Goal: Task Accomplishment & Management: Use online tool/utility

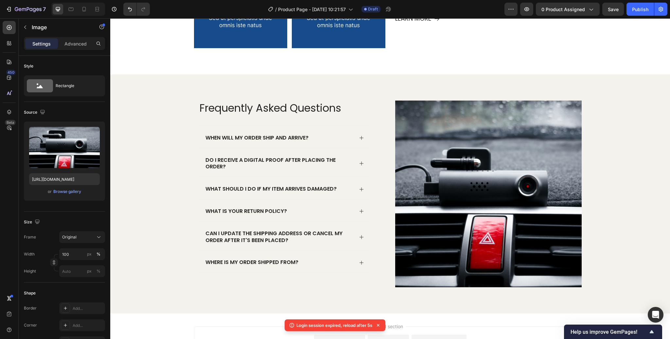
scroll to position [888, 0]
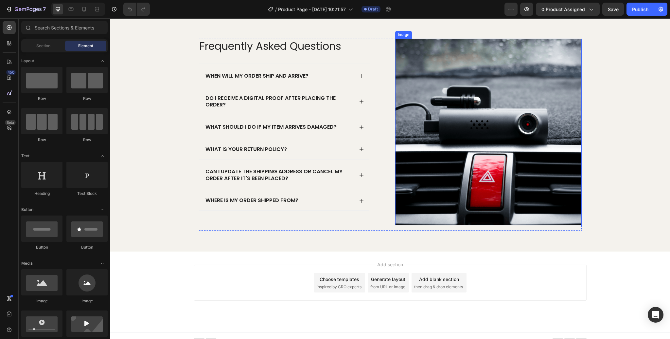
scroll to position [882, 0]
click at [509, 132] on img at bounding box center [488, 132] width 187 height 187
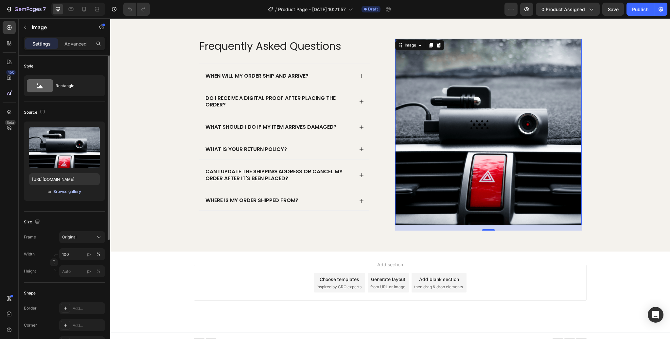
click at [68, 193] on div "Browse gallery" at bounding box center [67, 191] width 28 height 6
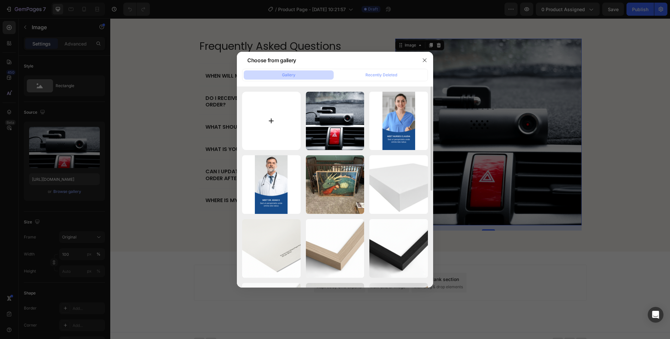
click at [273, 124] on input "file" at bounding box center [271, 121] width 59 height 59
type input "C:\fakepath\[PERSON_NAME]-FAQ.jpg"
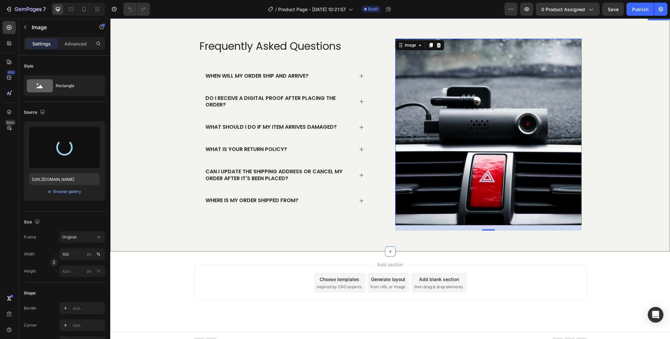
type input "[URL][DOMAIN_NAME]"
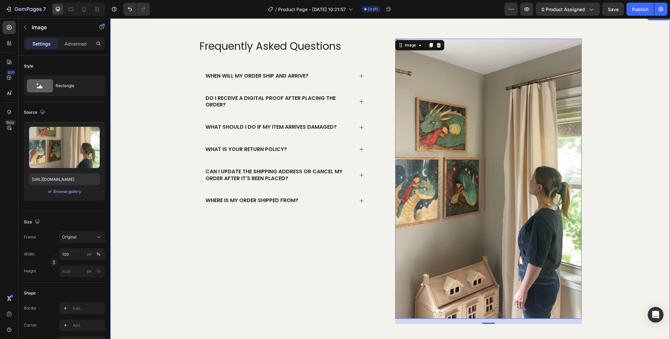
click at [620, 162] on div "Frequently Asked Questions Heading When will my order ship and arrive? Do I rec…" at bounding box center [390, 184] width 547 height 290
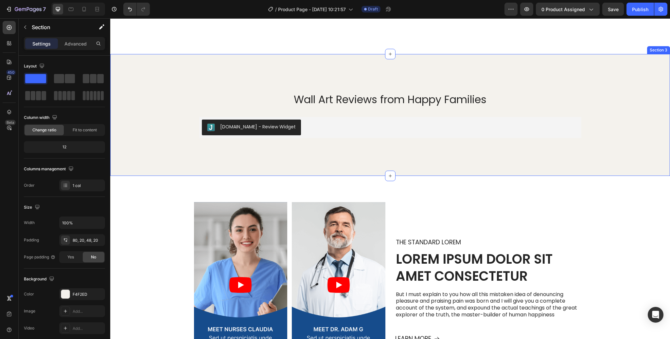
scroll to position [624, 0]
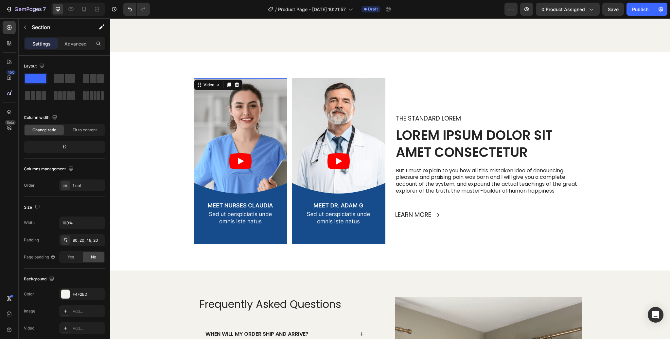
click at [258, 205] on article at bounding box center [241, 161] width 94 height 166
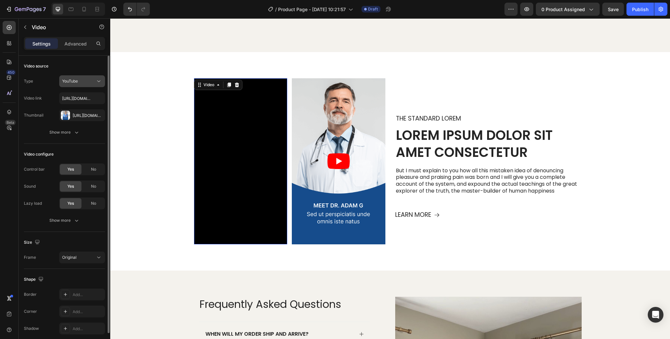
click at [88, 84] on div "YouTube" at bounding box center [78, 81] width 33 height 6
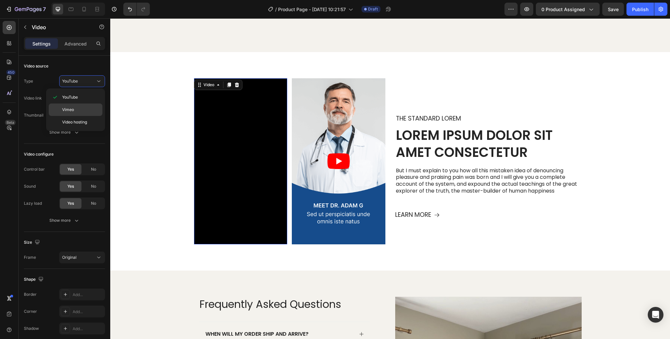
click at [71, 107] on span "Vimeo" at bounding box center [68, 110] width 12 height 6
type input "[URL][DOMAIN_NAME]"
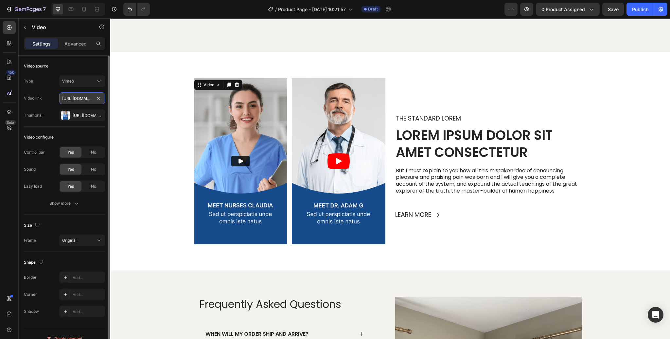
click at [89, 97] on input "[URL][DOMAIN_NAME]" at bounding box center [82, 98] width 46 height 12
click at [87, 98] on input "text" at bounding box center [82, 98] width 46 height 12
paste input "[URL][DOMAIN_NAME]"
type input "[URL][DOMAIN_NAME]"
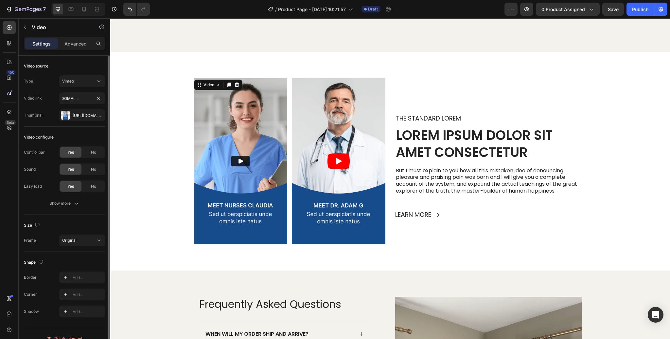
click at [53, 93] on div "Video link [URL][DOMAIN_NAME]" at bounding box center [64, 98] width 81 height 12
click at [87, 115] on div "[URL][DOMAIN_NAME]" at bounding box center [82, 116] width 19 height 6
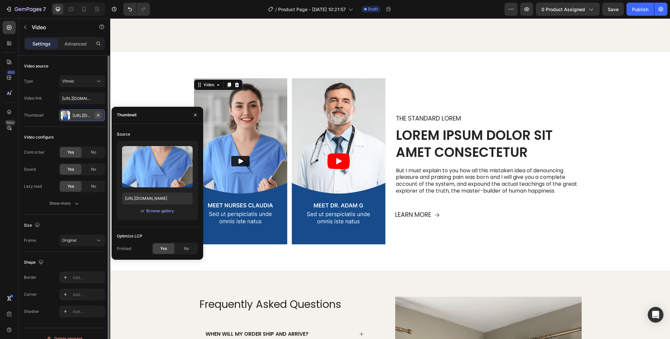
click at [99, 115] on icon "button" at bounding box center [98, 115] width 5 height 5
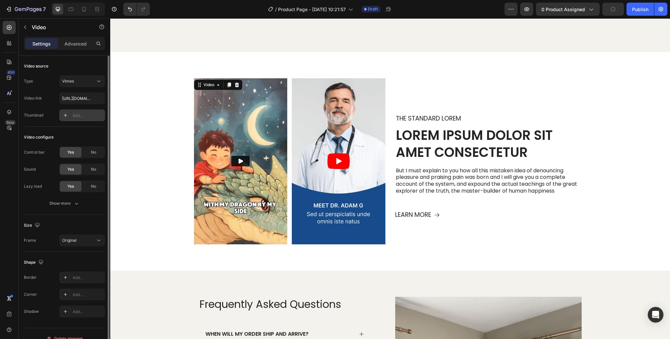
click at [86, 116] on div "Add..." at bounding box center [88, 116] width 31 height 6
type input "[URL][DOMAIN_NAME]"
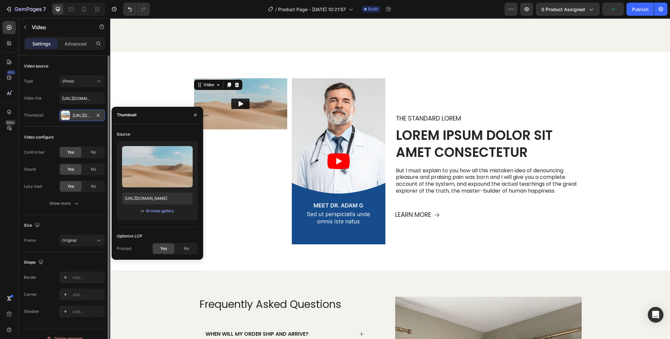
click at [68, 116] on div at bounding box center [65, 115] width 9 height 9
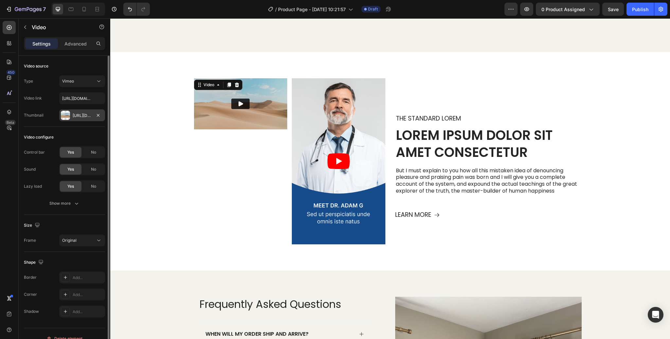
click at [82, 116] on div "[URL][DOMAIN_NAME]" at bounding box center [82, 116] width 19 height 6
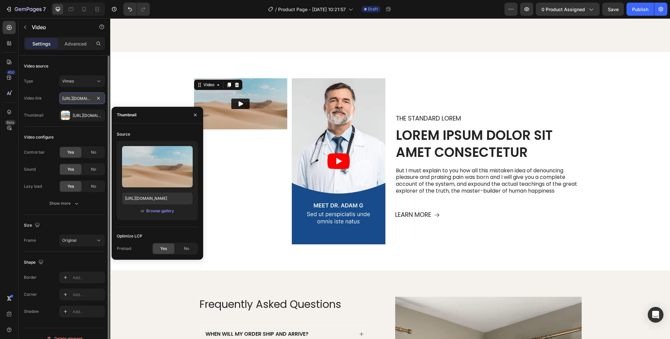
click at [70, 99] on input "[URL][DOMAIN_NAME]" at bounding box center [82, 98] width 46 height 12
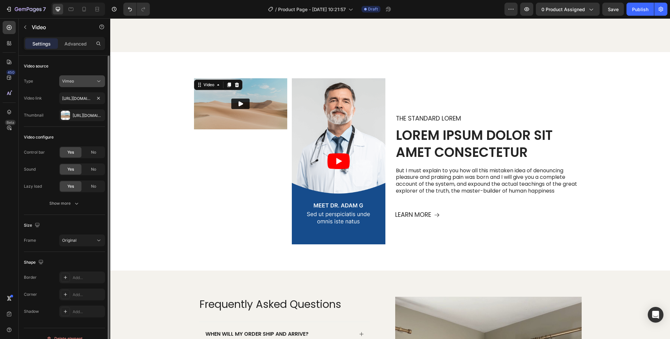
click at [72, 80] on span "Vimeo" at bounding box center [68, 81] width 12 height 5
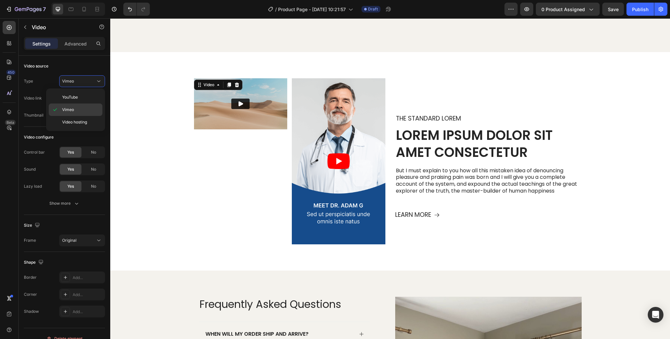
click at [68, 110] on span "Vimeo" at bounding box center [68, 110] width 12 height 6
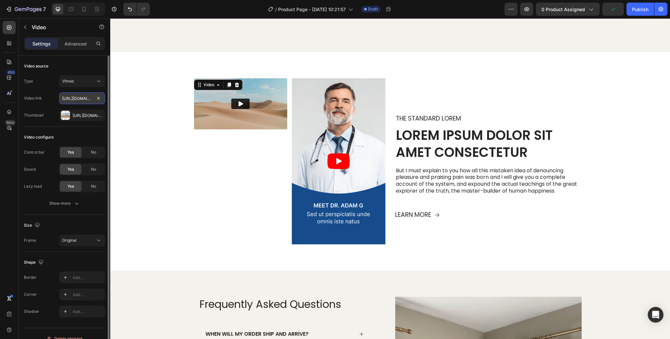
click at [71, 96] on input "[URL][DOMAIN_NAME]" at bounding box center [82, 98] width 46 height 12
click at [80, 98] on input "[URL][DOMAIN_NAME]" at bounding box center [82, 98] width 46 height 12
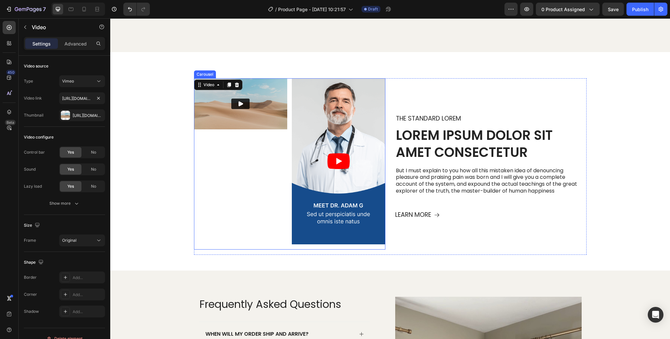
click at [252, 182] on div "Video 16" at bounding box center [241, 163] width 94 height 171
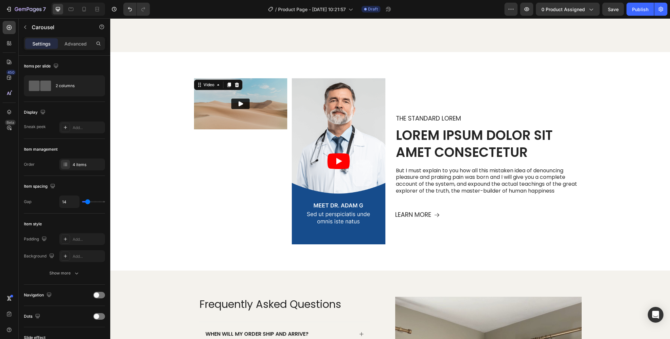
click at [264, 121] on img at bounding box center [241, 103] width 94 height 51
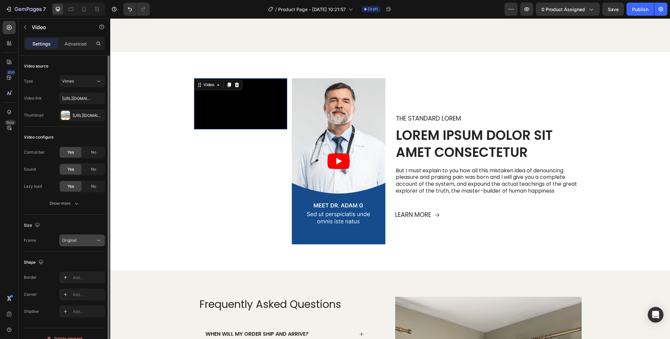
click at [76, 243] on span "Original" at bounding box center [69, 240] width 14 height 6
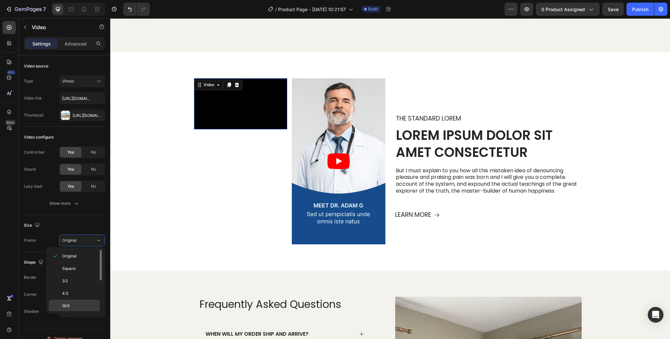
click at [70, 303] on p "16:9" at bounding box center [79, 306] width 35 height 6
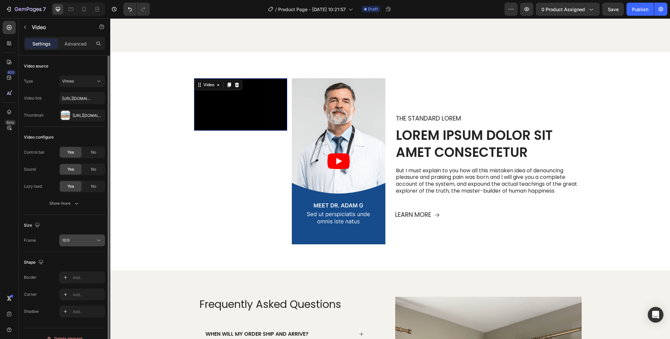
click at [74, 236] on button "16:9" at bounding box center [82, 240] width 46 height 12
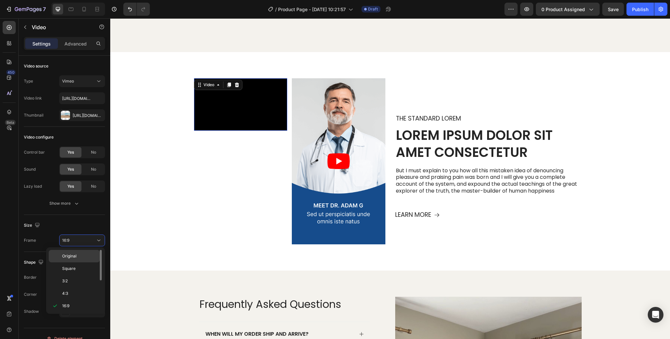
click at [69, 253] on span "Original" at bounding box center [69, 256] width 14 height 6
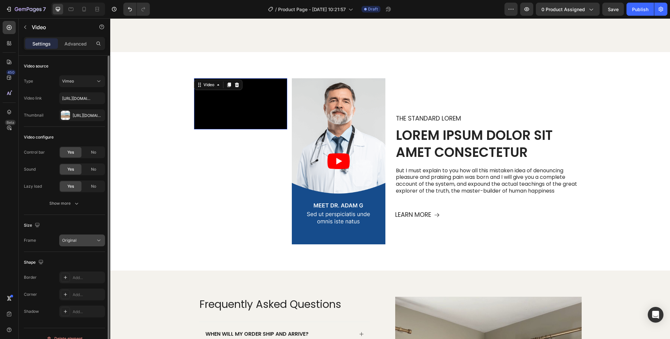
click at [72, 241] on span "Original" at bounding box center [69, 240] width 14 height 5
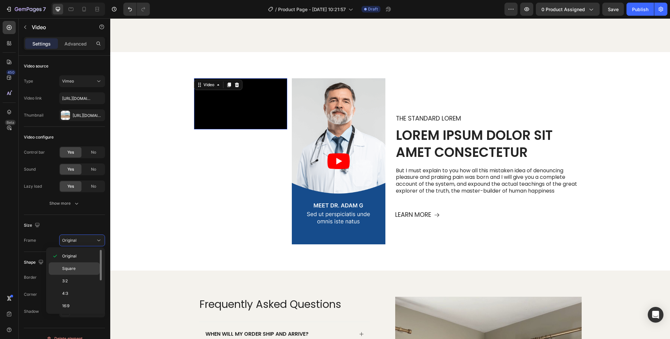
click at [73, 266] on span "Square" at bounding box center [68, 268] width 13 height 6
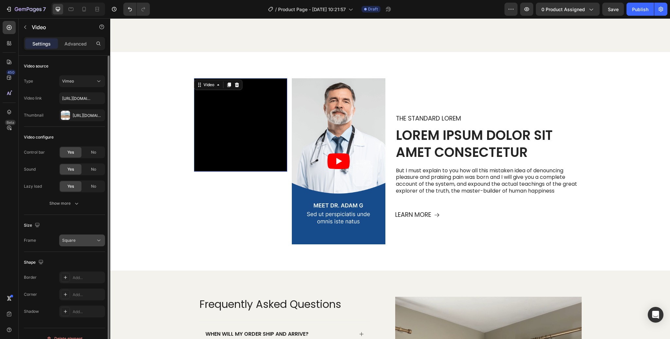
click at [74, 241] on span "Square" at bounding box center [68, 240] width 13 height 5
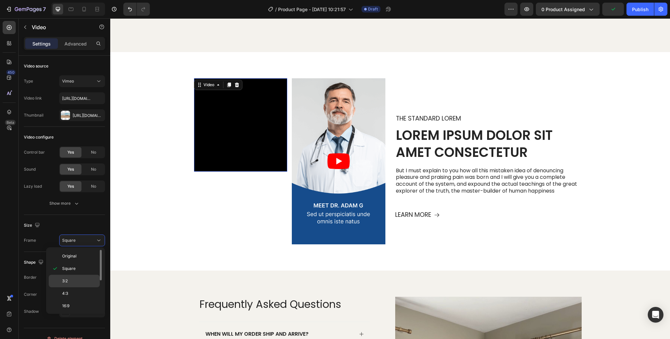
click at [71, 276] on div "3:2" at bounding box center [74, 281] width 51 height 12
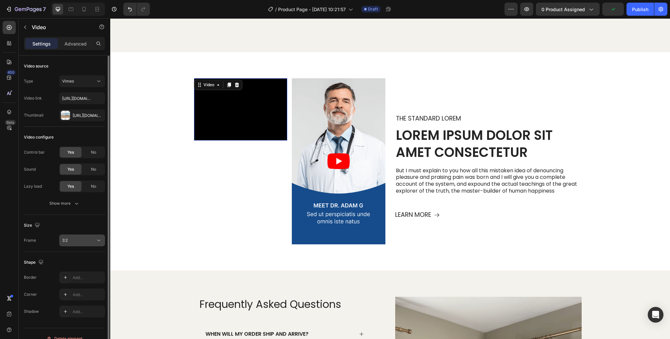
click at [78, 239] on div "3:2" at bounding box center [78, 240] width 33 height 6
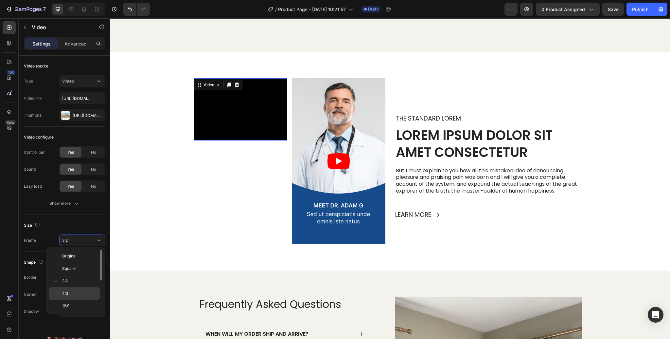
click at [72, 288] on div "4:3" at bounding box center [74, 293] width 51 height 12
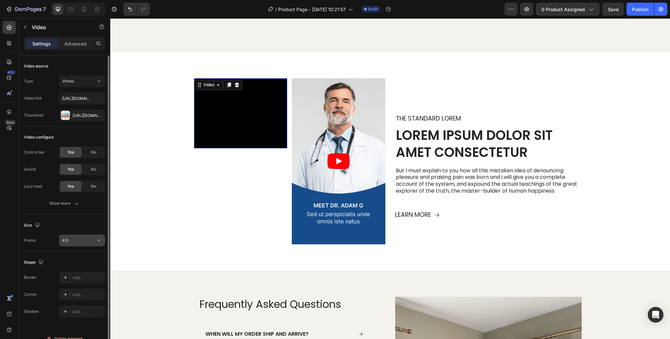
click at [81, 238] on div "4:3" at bounding box center [78, 240] width 33 height 6
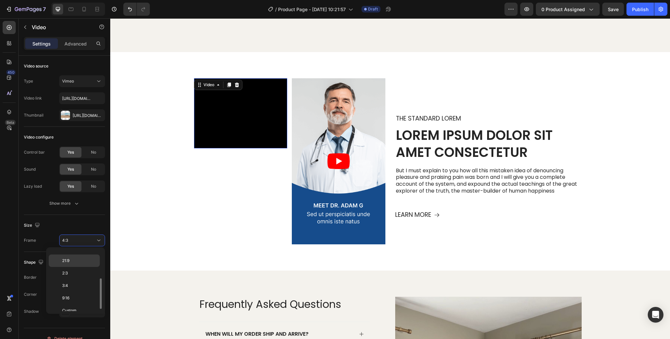
scroll to position [62, 0]
click at [73, 292] on p "9:16" at bounding box center [79, 294] width 35 height 6
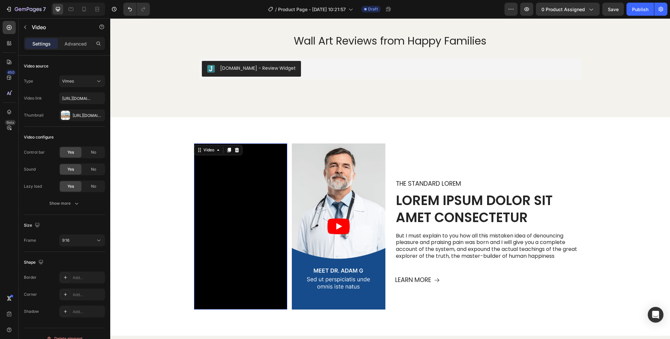
scroll to position [562, 0]
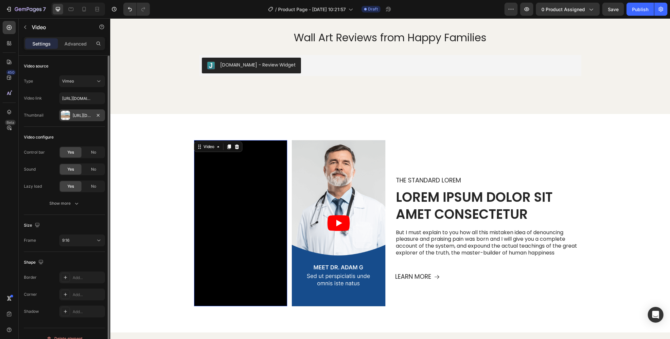
click at [77, 116] on div "[URL][DOMAIN_NAME]" at bounding box center [82, 116] width 19 height 6
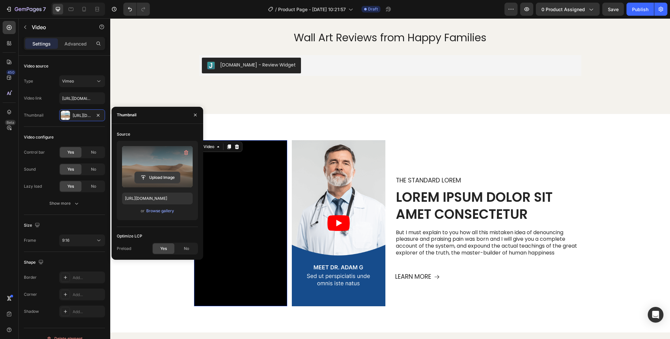
click at [162, 177] on input "file" at bounding box center [157, 177] width 45 height 11
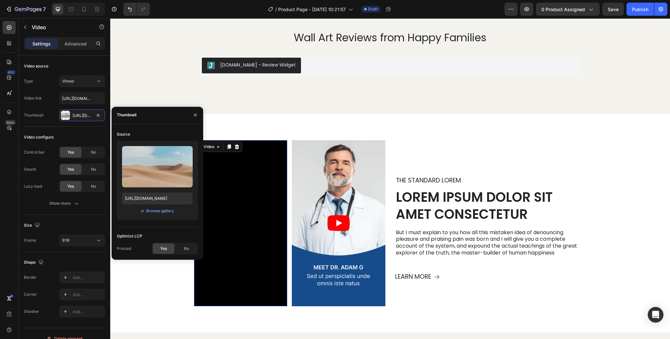
type input "[URL][DOMAIN_NAME]"
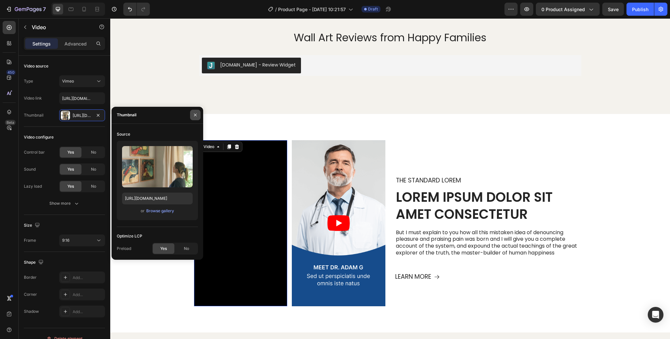
click at [196, 112] on icon "button" at bounding box center [195, 114] width 5 height 5
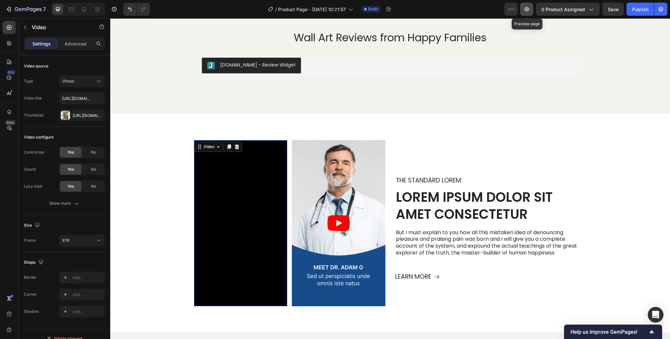
click at [527, 9] on icon "button" at bounding box center [527, 9] width 7 height 7
click at [158, 129] on div "Video 16 Video Video Video Carousel The standard Lorem Text Block Lorem ipsum d…" at bounding box center [390, 223] width 560 height 219
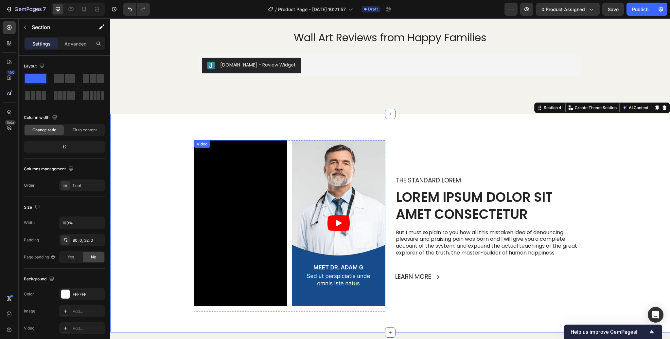
click at [201, 146] on div "Video" at bounding box center [201, 144] width 13 height 6
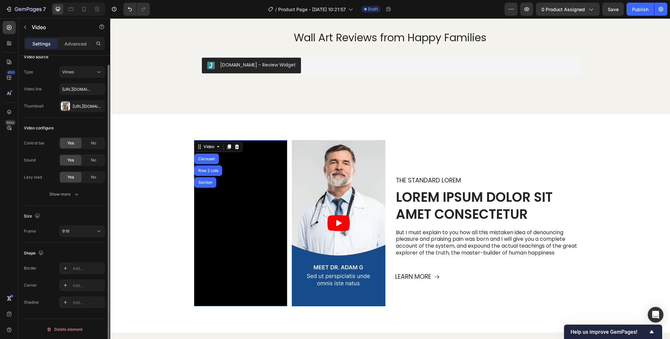
scroll to position [9, 0]
click at [75, 194] on icon "button" at bounding box center [76, 193] width 7 height 7
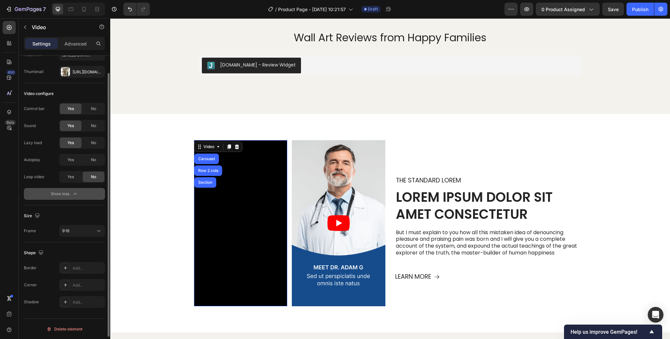
scroll to position [0, 0]
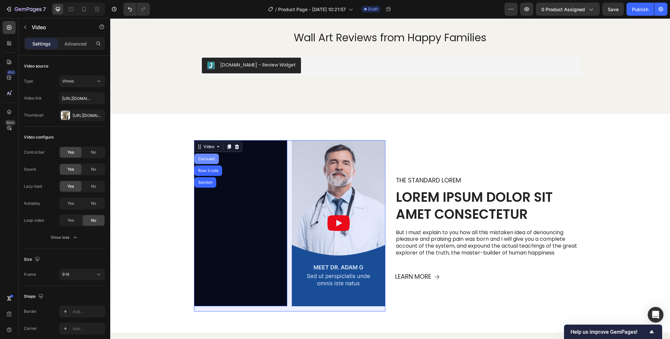
click at [210, 159] on div "Carousel" at bounding box center [206, 159] width 19 height 4
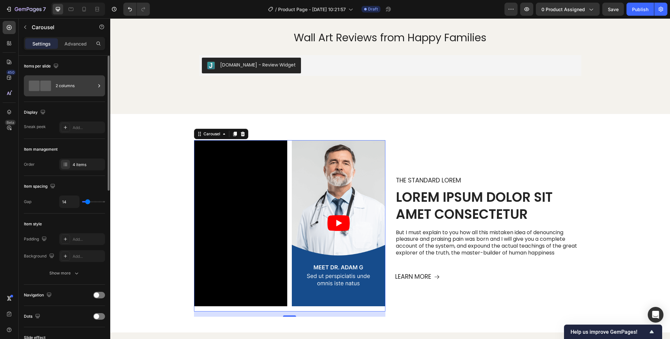
click at [96, 84] on icon at bounding box center [99, 85] width 7 height 7
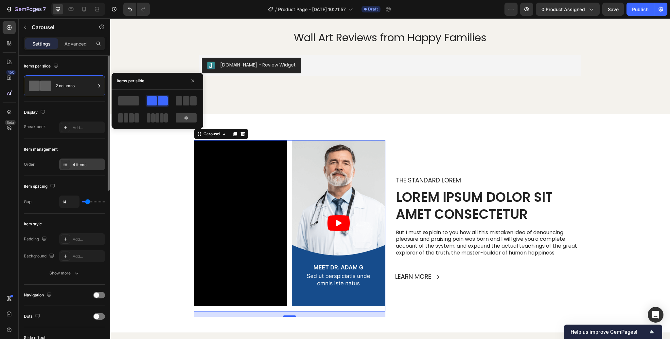
click at [64, 163] on icon at bounding box center [63, 163] width 1 height 1
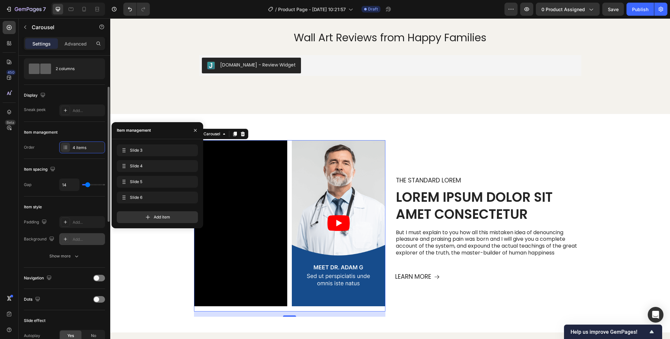
scroll to position [36, 0]
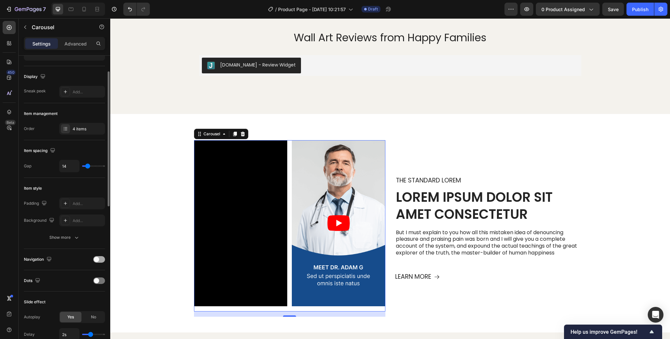
click at [97, 261] on span at bounding box center [96, 259] width 5 height 5
click at [97, 261] on div at bounding box center [99, 259] width 12 height 7
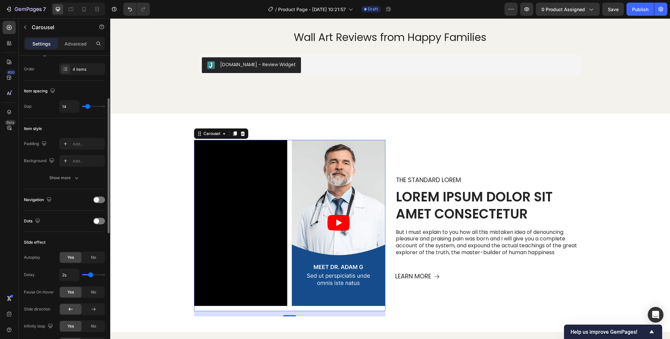
scroll to position [96, 0]
click at [302, 154] on article at bounding box center [339, 223] width 94 height 166
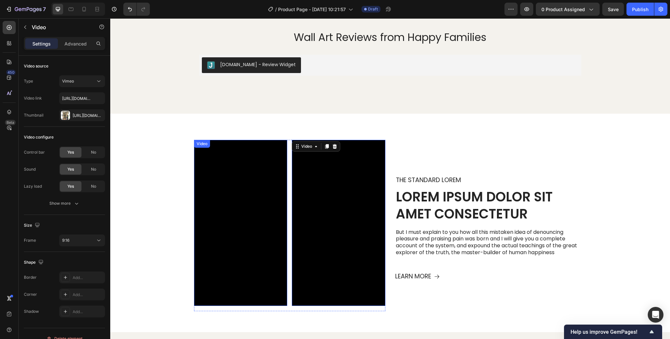
click at [205, 144] on div "Video" at bounding box center [201, 144] width 13 height 6
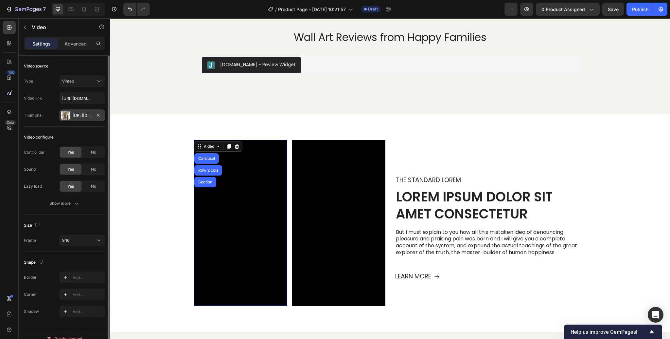
click at [82, 114] on div "[URL][DOMAIN_NAME]" at bounding box center [82, 116] width 19 height 6
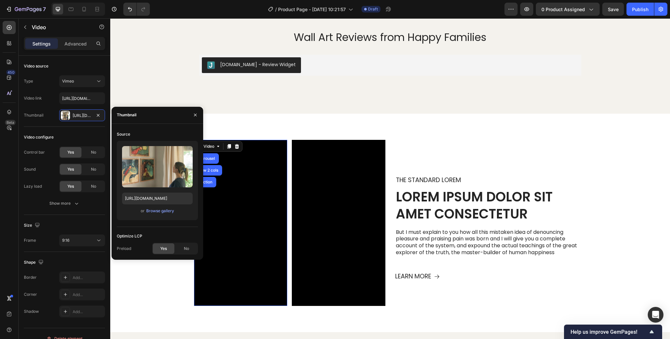
click at [166, 249] on span "Yes" at bounding box center [163, 248] width 7 height 6
click at [180, 249] on div "No" at bounding box center [187, 248] width 22 height 10
click at [164, 248] on span "Yes" at bounding box center [163, 248] width 7 height 6
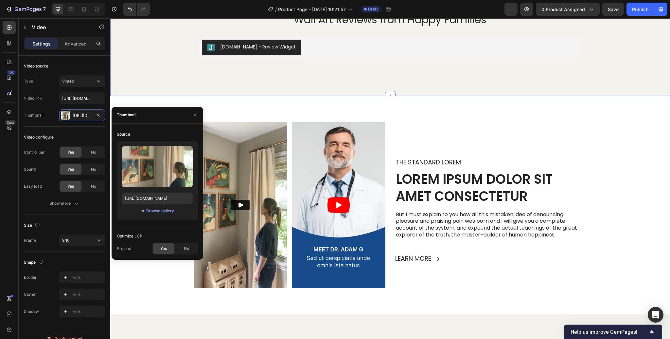
scroll to position [621, 0]
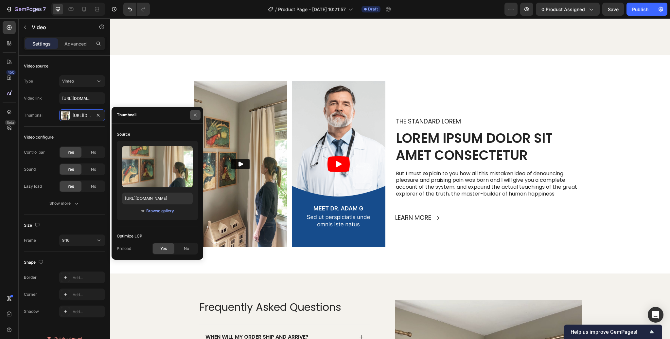
click at [197, 116] on icon "button" at bounding box center [195, 114] width 5 height 5
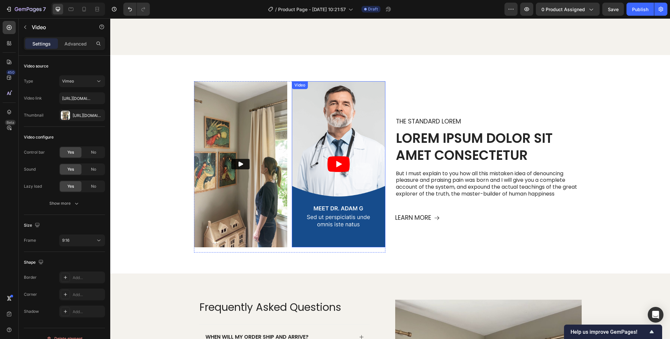
click at [317, 104] on article at bounding box center [339, 164] width 94 height 166
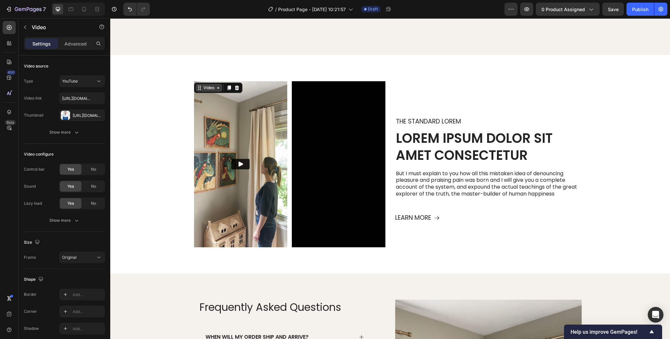
click at [204, 85] on div "Video" at bounding box center [208, 88] width 13 height 6
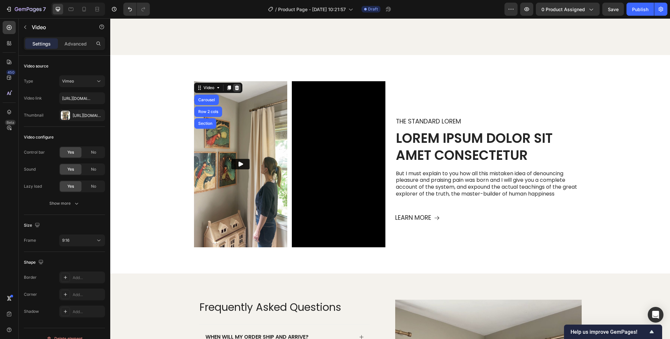
click at [237, 87] on icon at bounding box center [236, 87] width 5 height 5
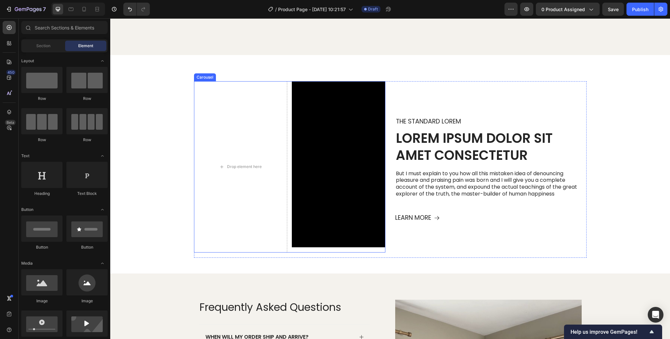
click at [211, 78] on div "Carousel" at bounding box center [204, 77] width 19 height 6
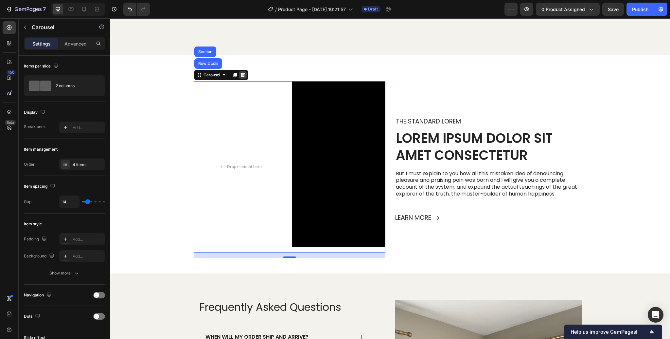
click at [243, 75] on icon at bounding box center [242, 74] width 5 height 5
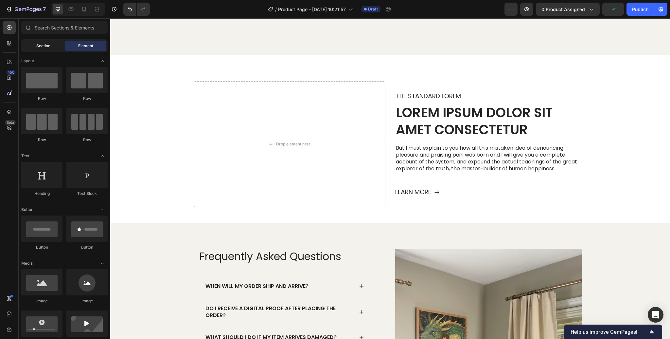
click at [43, 46] on span "Section" at bounding box center [43, 46] width 14 height 6
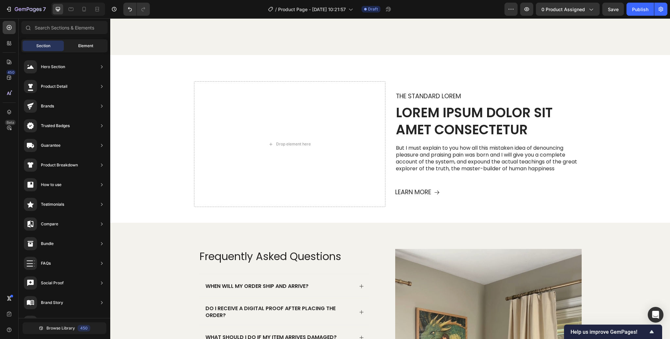
click at [83, 47] on span "Element" at bounding box center [85, 46] width 15 height 6
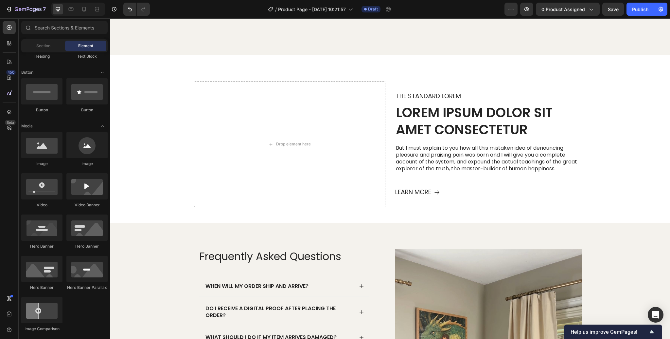
scroll to position [179, 0]
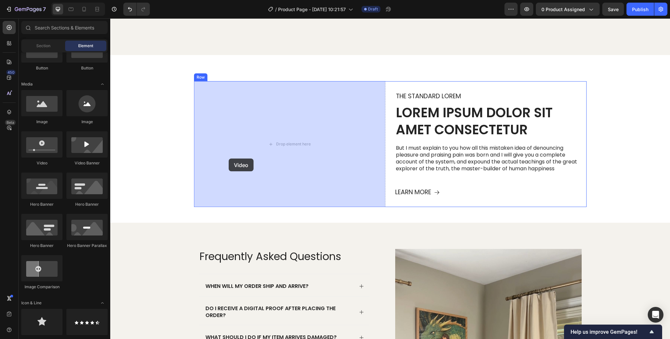
drag, startPoint x: 149, startPoint y: 167, endPoint x: 229, endPoint y: 158, distance: 80.6
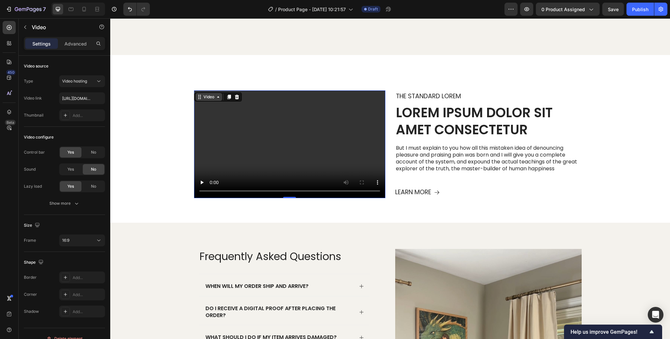
click at [208, 97] on div "Video" at bounding box center [208, 97] width 13 height 6
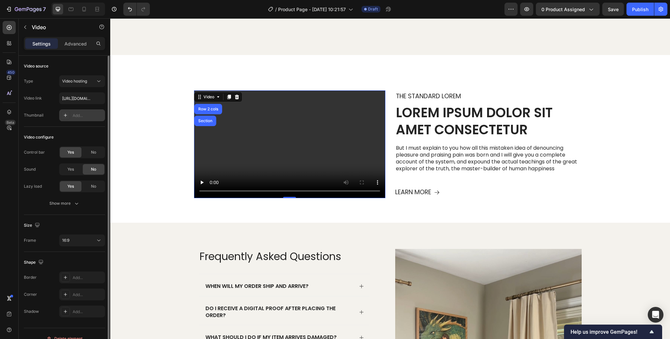
scroll to position [9, 0]
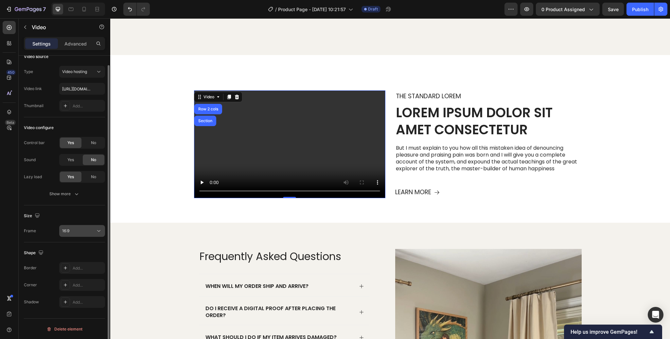
click at [91, 232] on div "16:9" at bounding box center [78, 231] width 33 height 6
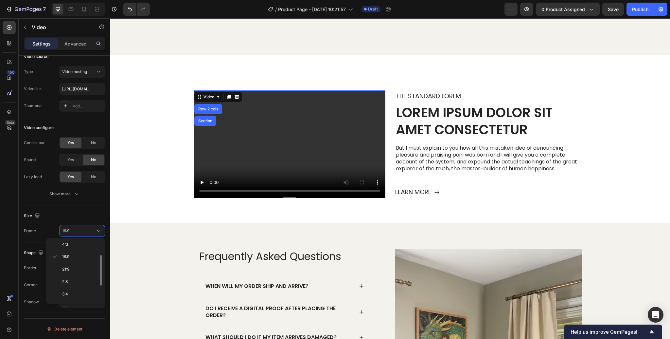
scroll to position [0, 0]
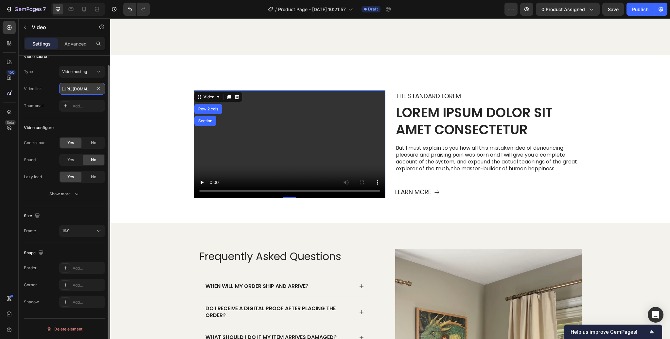
click at [77, 88] on input "[URL][DOMAIN_NAME]" at bounding box center [82, 89] width 46 height 12
paste input "[URL][DOMAIN_NAME]"
click at [81, 229] on div "16:9" at bounding box center [78, 231] width 33 height 6
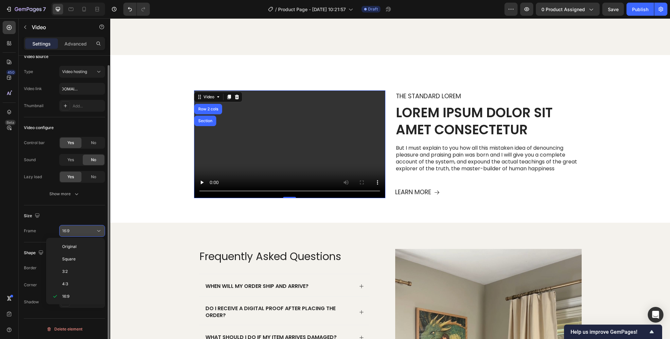
scroll to position [0, 0]
click at [76, 245] on span "Original" at bounding box center [69, 246] width 14 height 6
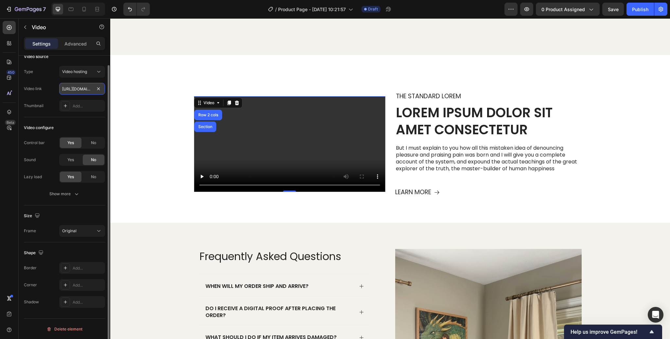
click at [84, 90] on input "[URL][DOMAIN_NAME]" at bounding box center [82, 89] width 46 height 12
click at [79, 73] on span "Video hosting" at bounding box center [74, 71] width 25 height 5
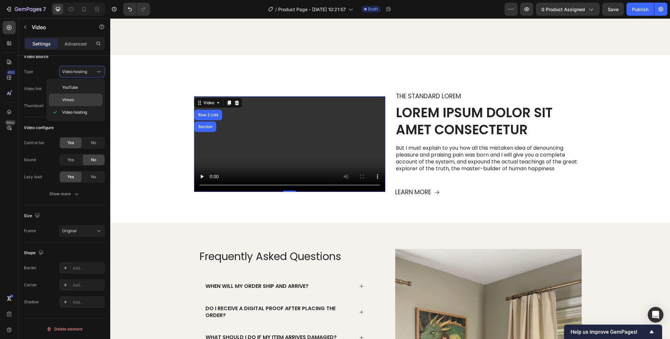
click at [72, 98] on span "Vimeo" at bounding box center [68, 100] width 12 height 6
type input "[URL][DOMAIN_NAME]"
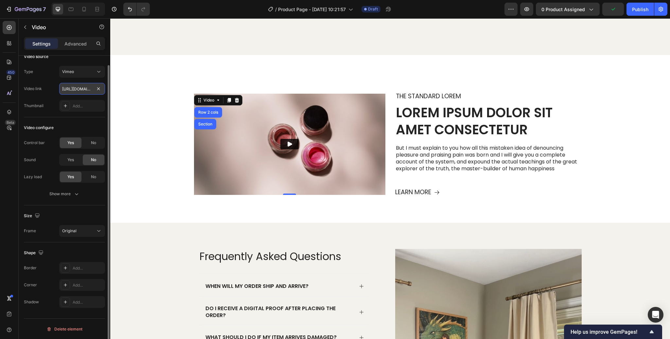
click at [78, 87] on input "[URL][DOMAIN_NAME]" at bounding box center [82, 89] width 46 height 12
click at [76, 105] on div "Add..." at bounding box center [88, 106] width 31 height 6
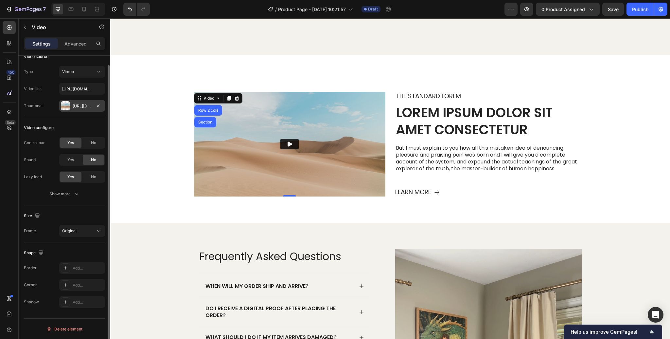
click at [288, 146] on icon "Play" at bounding box center [290, 144] width 5 height 5
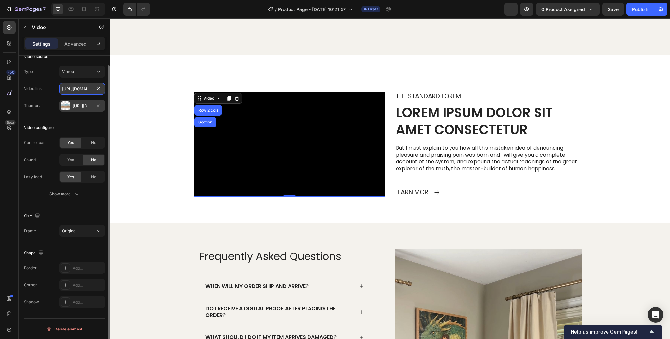
click at [80, 90] on input "[URL][DOMAIN_NAME]" at bounding box center [82, 89] width 46 height 12
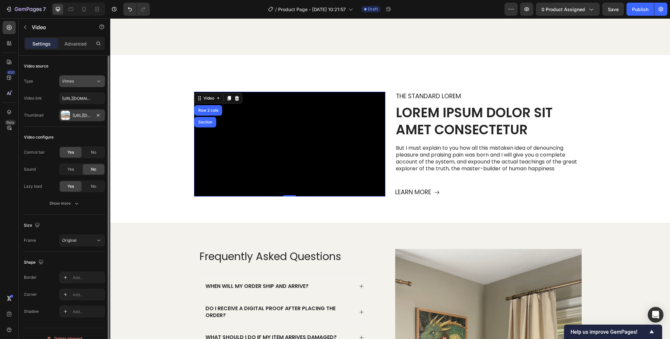
click at [80, 82] on div "Vimeo" at bounding box center [78, 81] width 33 height 6
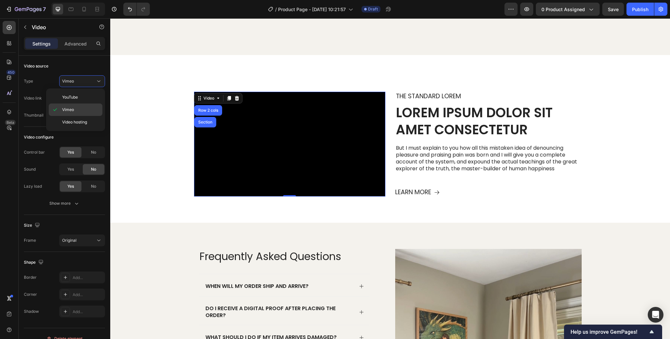
click at [73, 109] on span "Vimeo" at bounding box center [68, 110] width 12 height 6
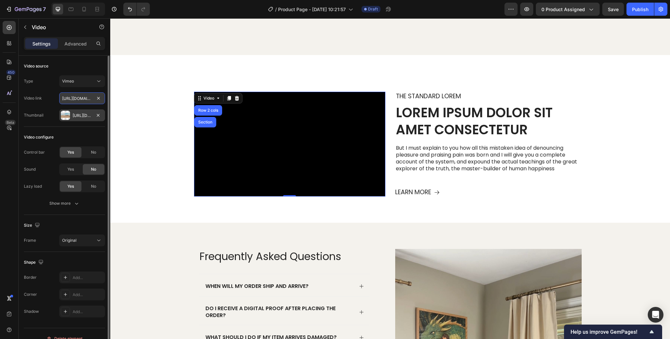
drag, startPoint x: 79, startPoint y: 98, endPoint x: 91, endPoint y: 98, distance: 11.8
click at [79, 98] on input "[URL][DOMAIN_NAME]" at bounding box center [82, 98] width 46 height 12
paste input "[URL][DOMAIN_NAME]"
type input "[URL][DOMAIN_NAME]"
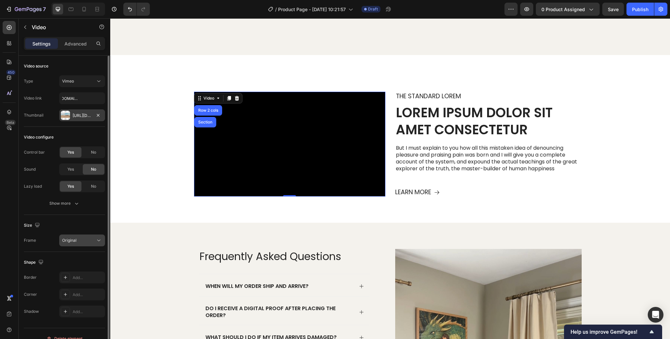
click at [88, 239] on div "Original" at bounding box center [78, 240] width 33 height 6
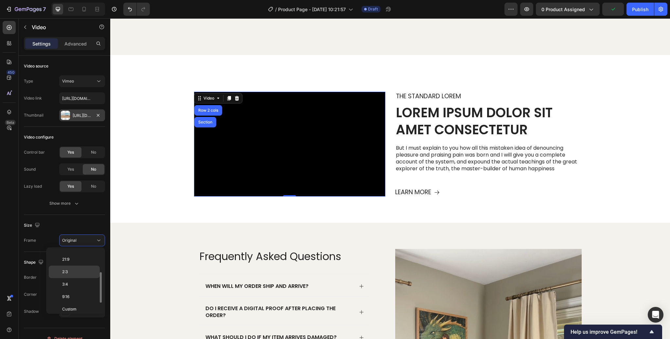
scroll to position [62, 0]
click at [77, 291] on p "9:16" at bounding box center [79, 294] width 35 height 6
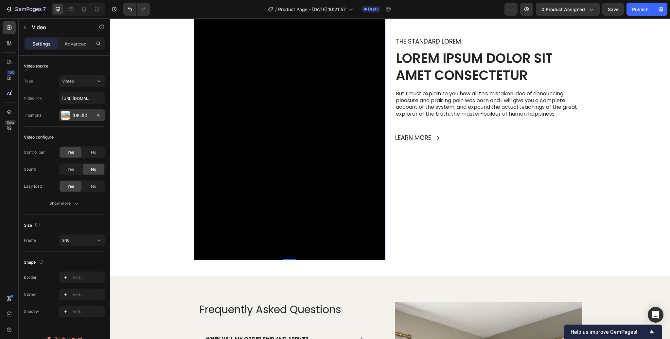
scroll to position [789, 0]
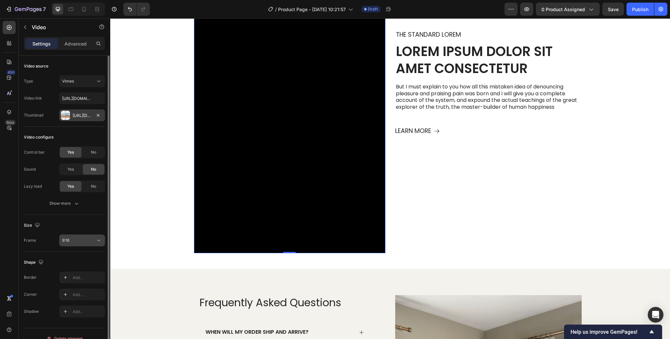
click at [86, 244] on button "9:16" at bounding box center [82, 240] width 46 height 12
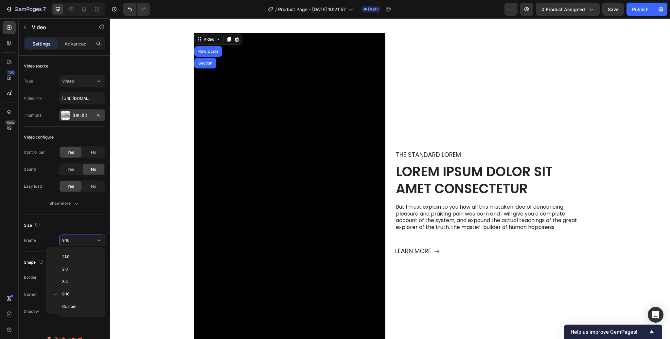
scroll to position [588, 0]
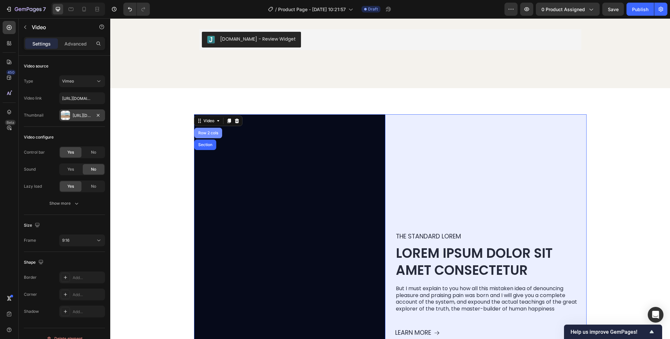
click at [210, 134] on div "Row 2 cols" at bounding box center [208, 133] width 23 height 4
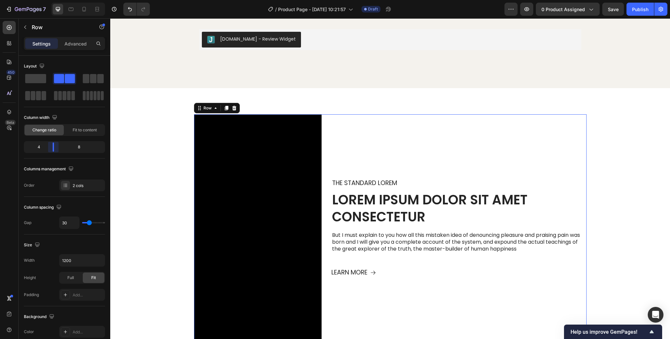
drag, startPoint x: 65, startPoint y: 149, endPoint x: 52, endPoint y: 150, distance: 12.8
click at [52, 0] on body "7 Version history / Product Page - [DATE] 10:21:57 Draft Preview 0 product assi…" at bounding box center [335, 0] width 670 height 0
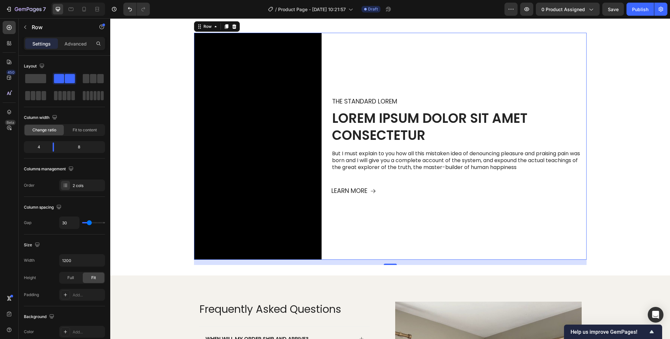
scroll to position [671, 0]
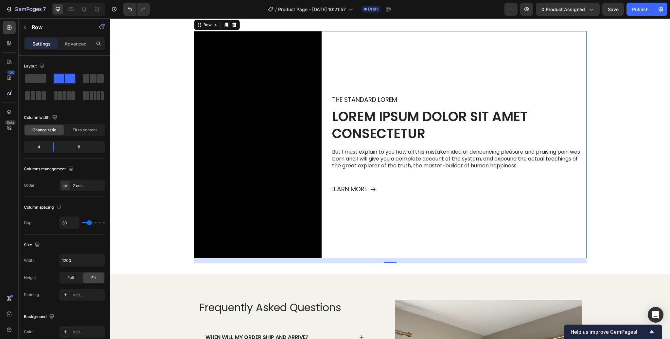
click at [425, 201] on div "The standard Lorem Text Block Lorem ipsum dolor sit amet consectetur Heading Bu…" at bounding box center [458, 144] width 255 height 227
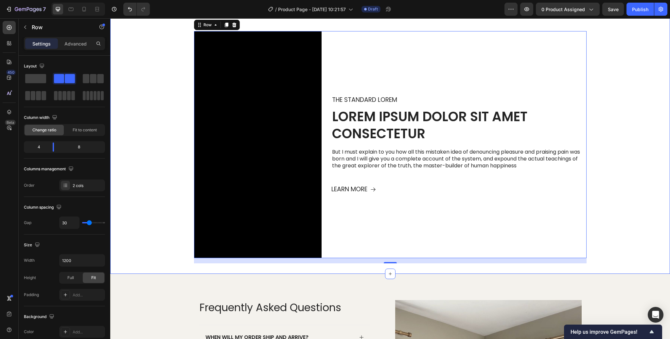
click at [666, 153] on div "Video The standard Lorem Text Block Lorem ipsum dolor sit amet consectetur Head…" at bounding box center [390, 147] width 560 height 232
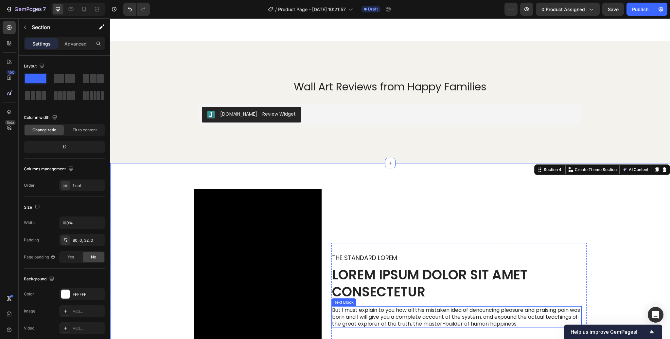
scroll to position [607, 0]
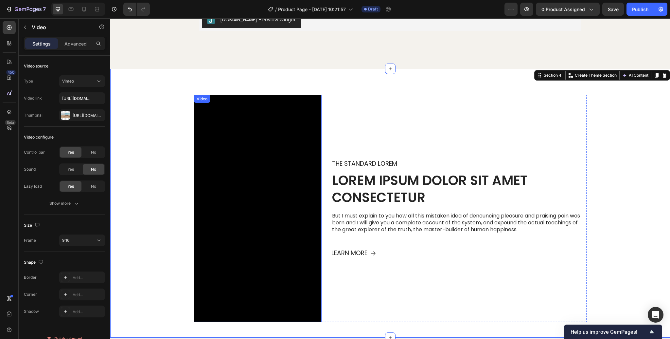
click at [206, 100] on div "Video" at bounding box center [201, 99] width 13 height 6
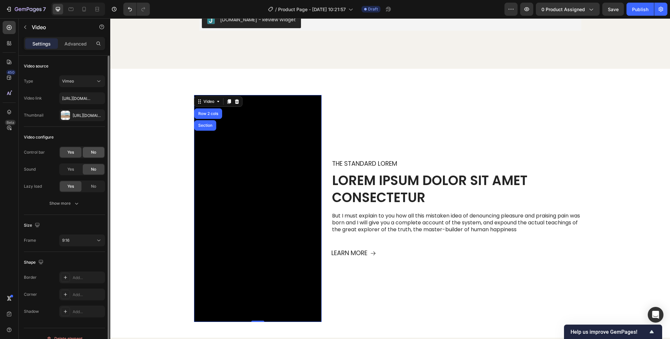
click at [95, 154] on span "No" at bounding box center [93, 152] width 5 height 6
click at [73, 168] on span "Yes" at bounding box center [70, 169] width 7 height 6
click at [77, 202] on icon "button" at bounding box center [76, 203] width 7 height 7
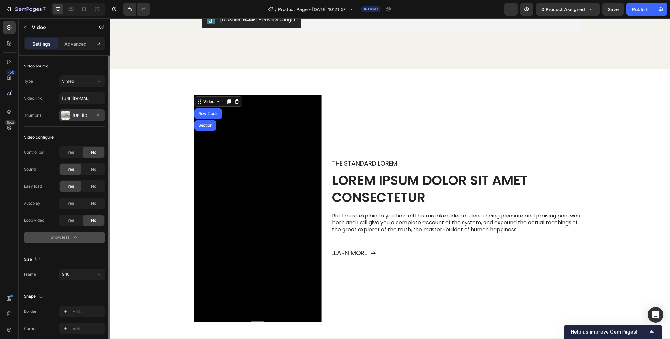
click at [83, 116] on div "[URL][DOMAIN_NAME]" at bounding box center [82, 116] width 19 height 6
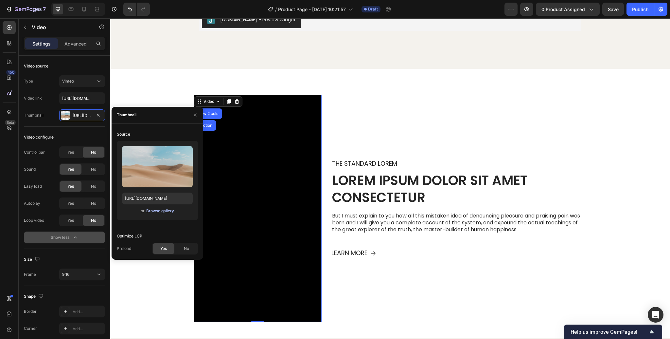
click at [153, 212] on div "Browse gallery" at bounding box center [160, 211] width 28 height 6
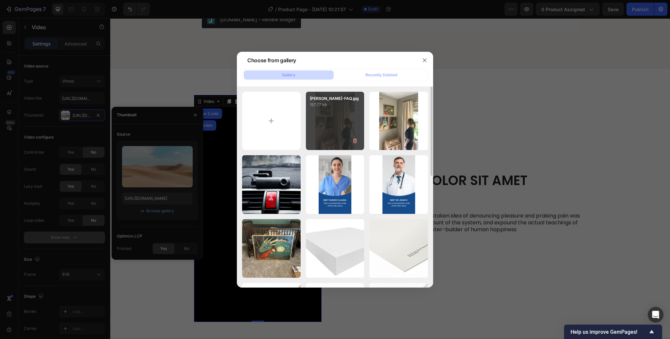
click at [329, 137] on div "[PERSON_NAME]-FAQ.jpg 157.77 kb" at bounding box center [335, 121] width 59 height 59
type input "[URL][DOMAIN_NAME]"
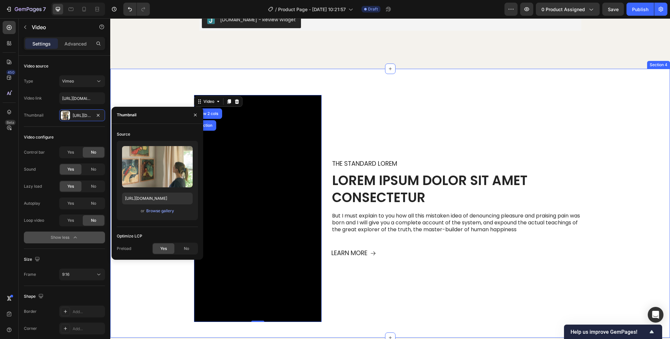
click at [148, 76] on div "Video Row 2 cols Section 0 The standard Lorem Text Block Lorem ipsum dolor sit …" at bounding box center [390, 203] width 560 height 269
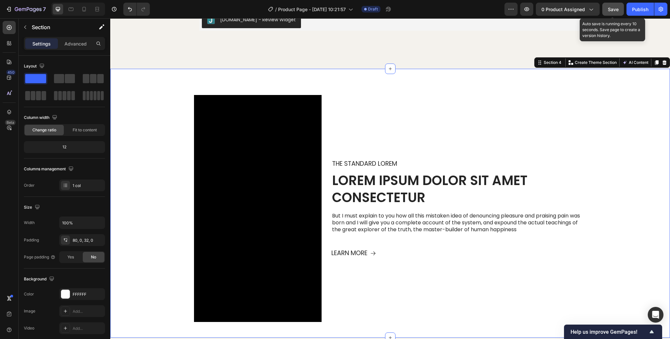
click at [616, 10] on span "Save" at bounding box center [613, 10] width 11 height 6
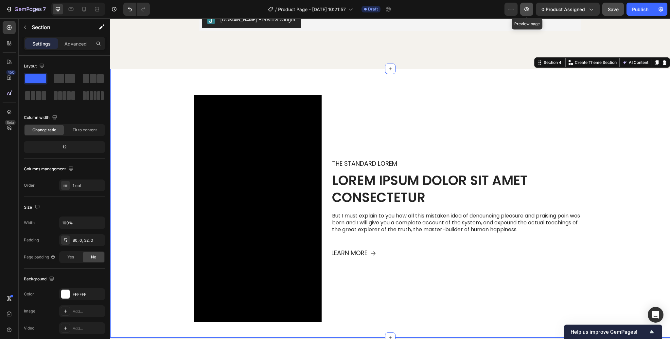
click at [527, 9] on icon "button" at bounding box center [527, 9] width 2 height 2
click at [529, 9] on icon "button" at bounding box center [527, 9] width 7 height 7
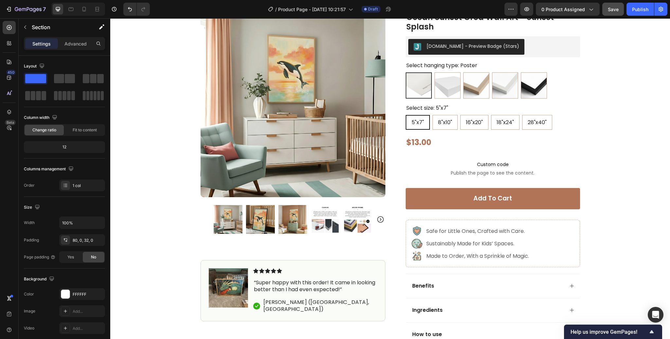
scroll to position [0, 0]
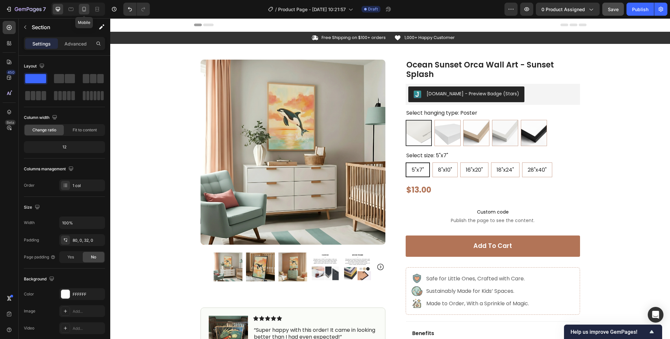
click at [85, 11] on icon at bounding box center [84, 9] width 7 height 7
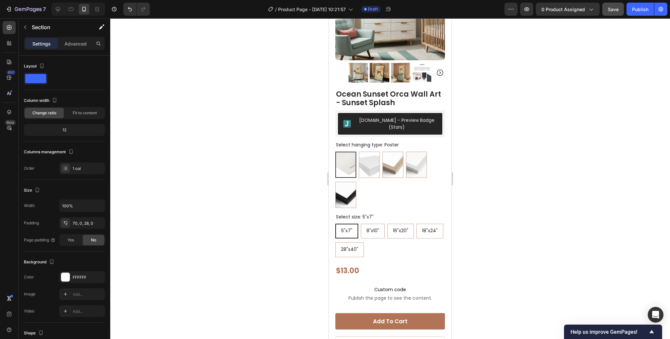
scroll to position [105, 0]
